Goal: Complete application form

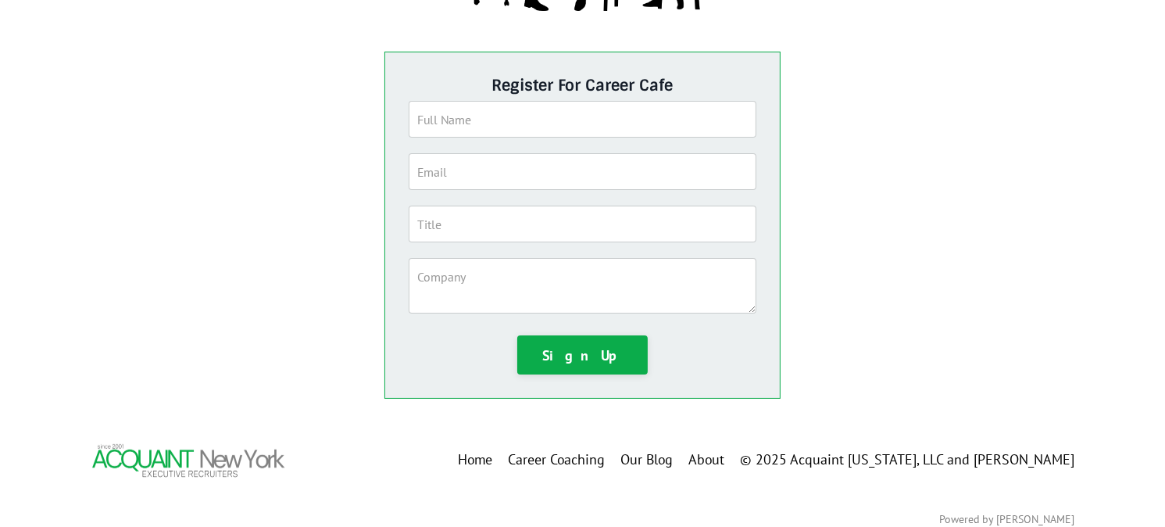
scroll to position [346, 0]
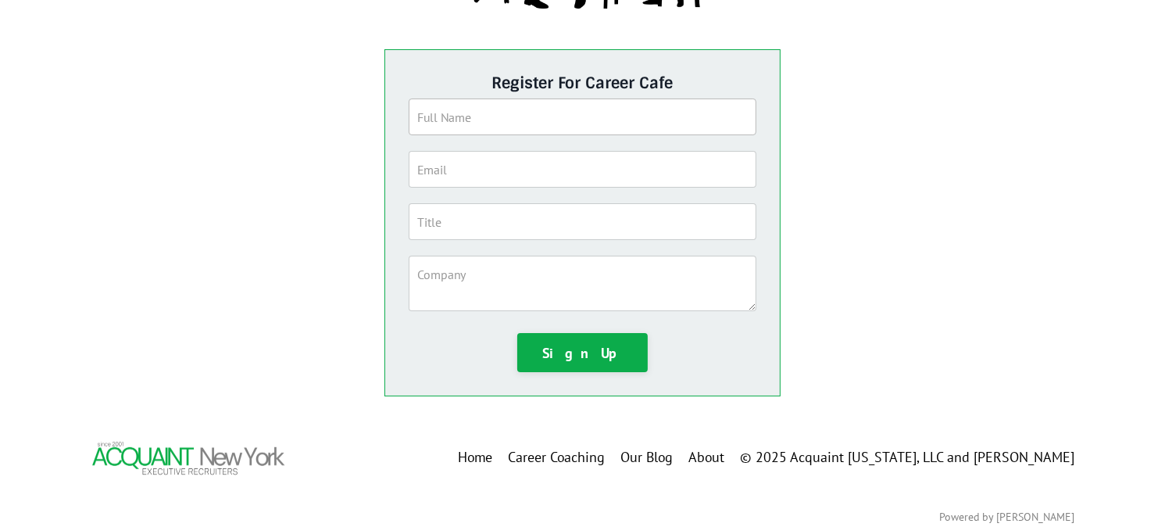
click at [457, 118] on input "text" at bounding box center [583, 116] width 349 height 37
type input "Jim Hajny"
type input "jhajny@partners-international.com"
type input "Managing Director"
click at [445, 277] on textarea at bounding box center [583, 283] width 349 height 55
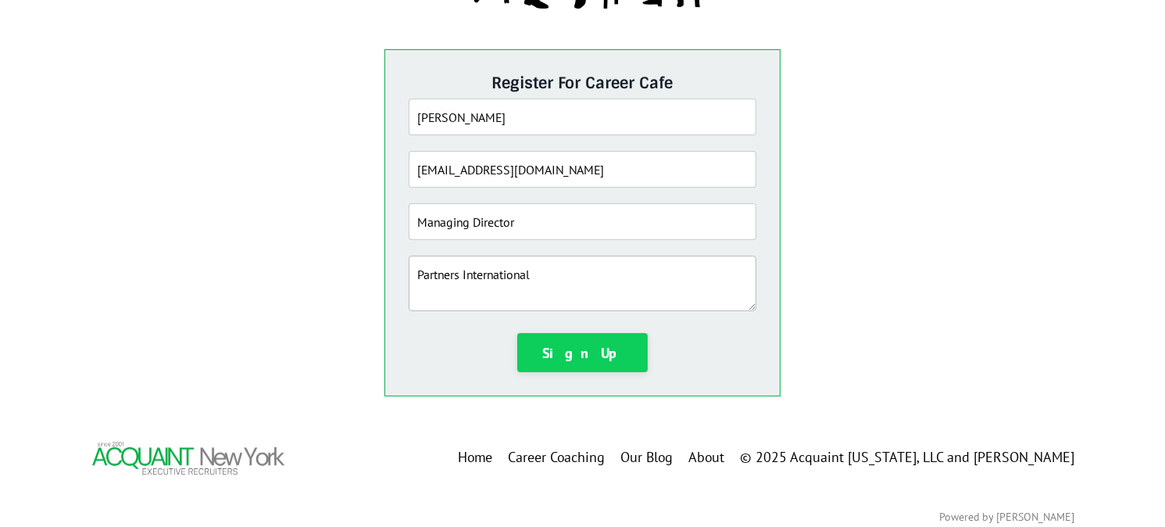
type textarea "Partners International"
click at [578, 350] on button "Sign Up" at bounding box center [582, 352] width 131 height 39
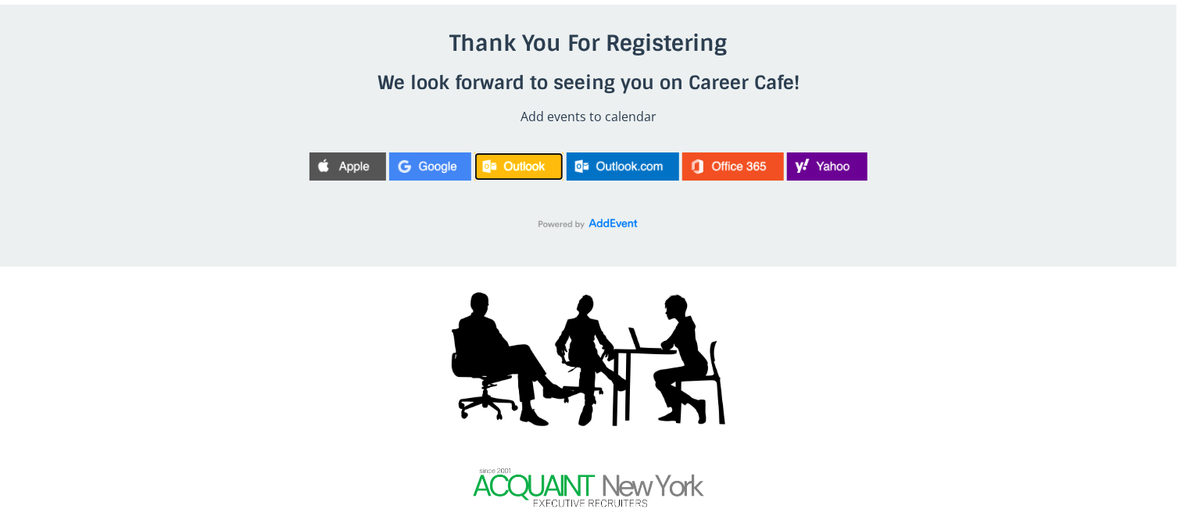
click at [516, 167] on img at bounding box center [518, 166] width 89 height 28
